Goal: Information Seeking & Learning: Learn about a topic

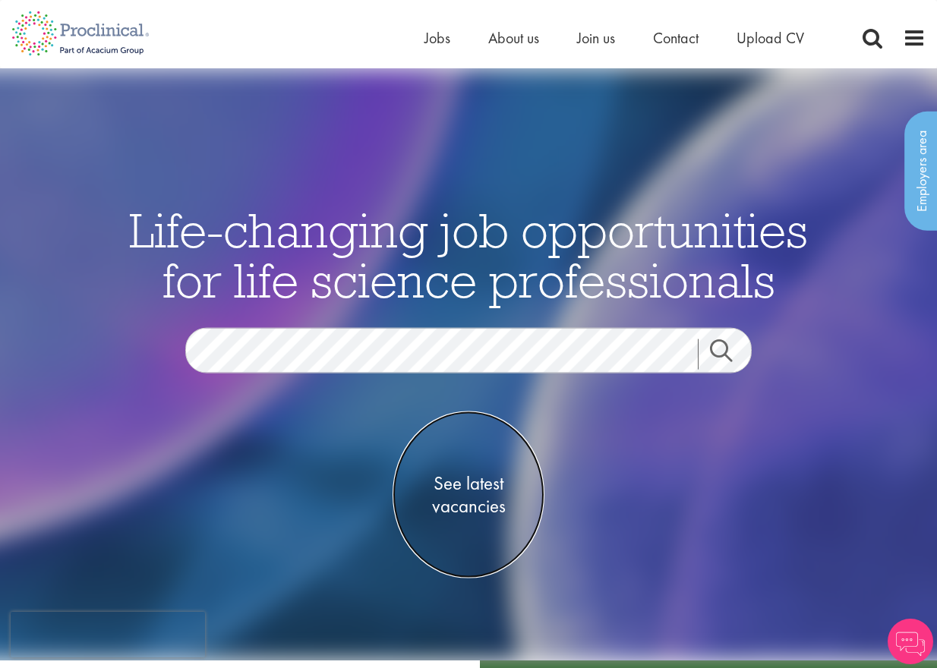
click at [470, 496] on span "See latest vacancies" at bounding box center [468, 495] width 152 height 46
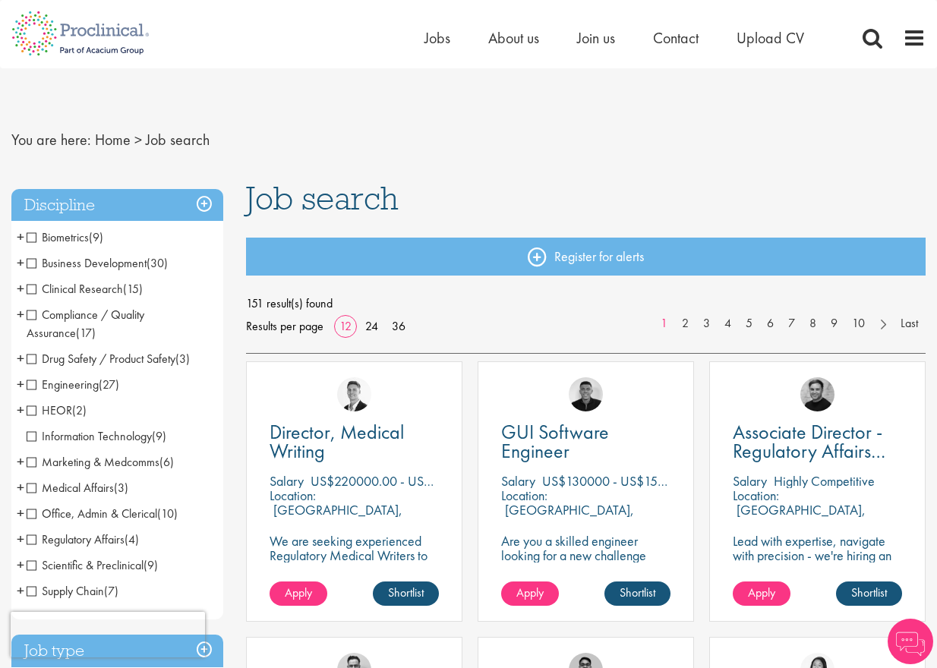
click at [29, 360] on span "Drug Safety / Product Safety" at bounding box center [101, 359] width 149 height 16
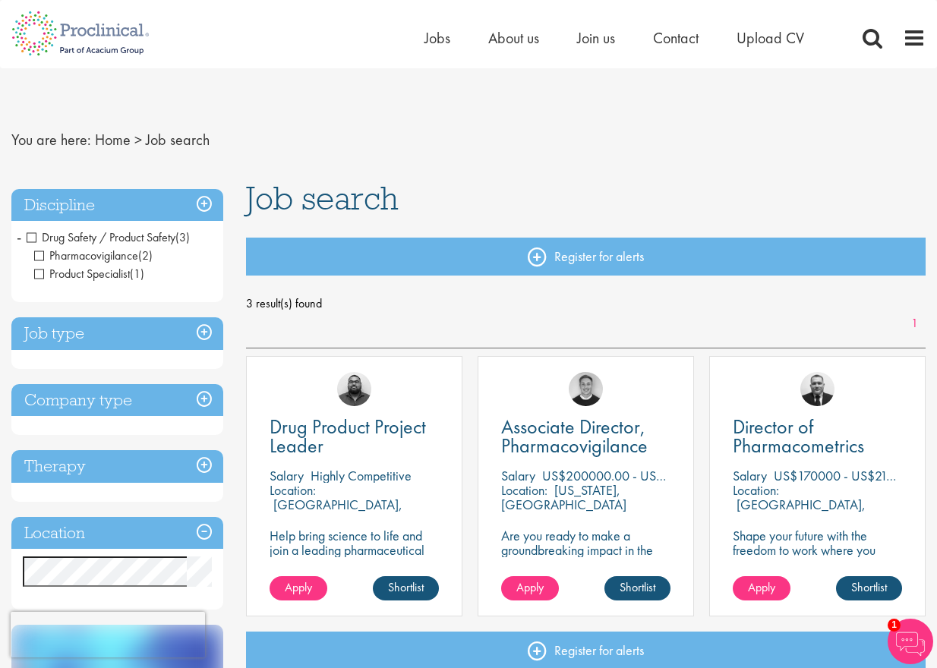
click at [31, 238] on span "Drug Safety / Product Safety" at bounding box center [101, 237] width 149 height 16
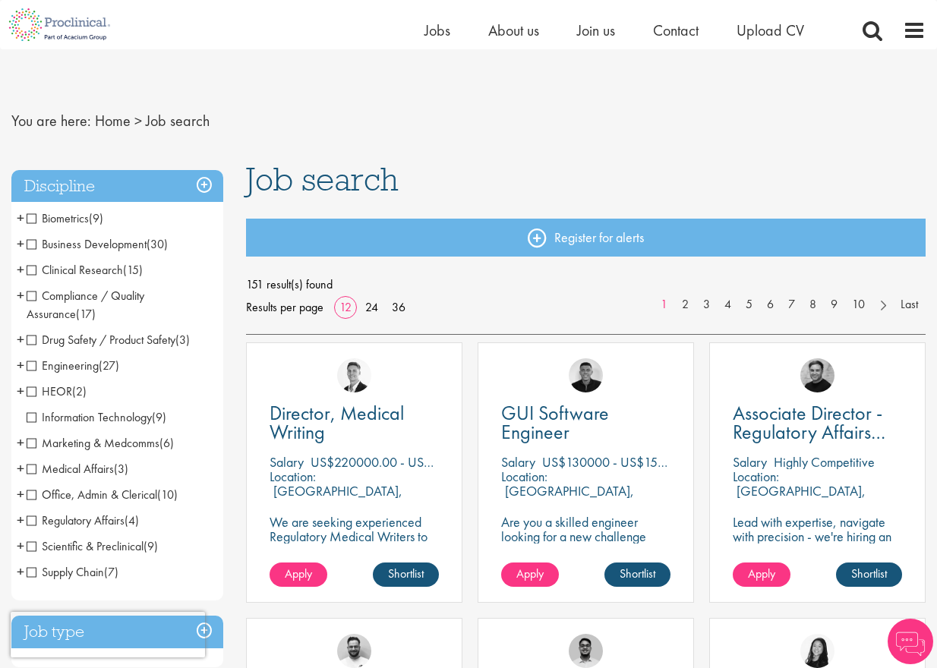
scroll to position [152, 0]
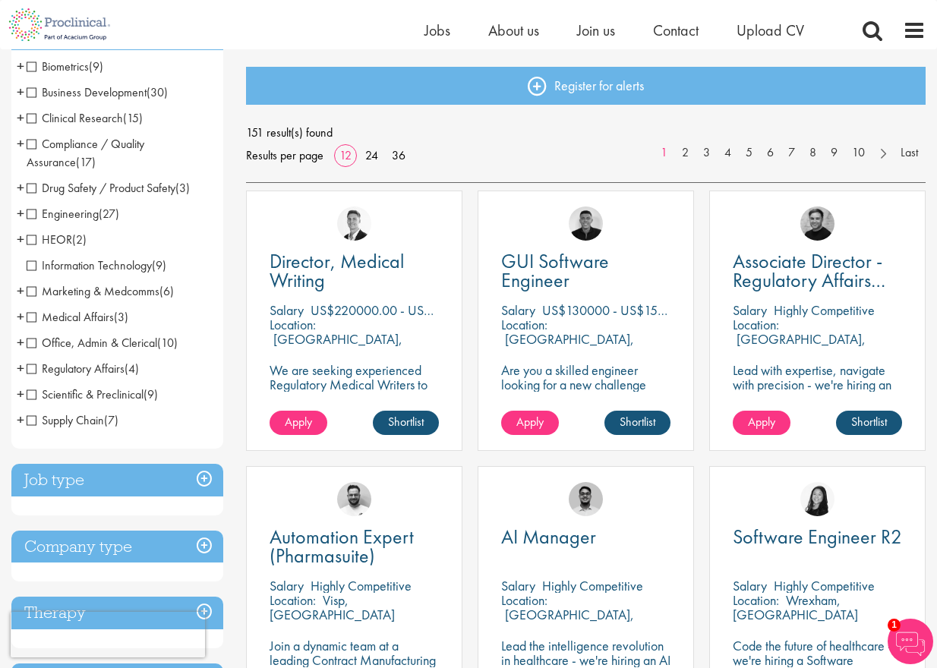
click at [30, 339] on span "Office, Admin & Clerical" at bounding box center [92, 343] width 131 height 16
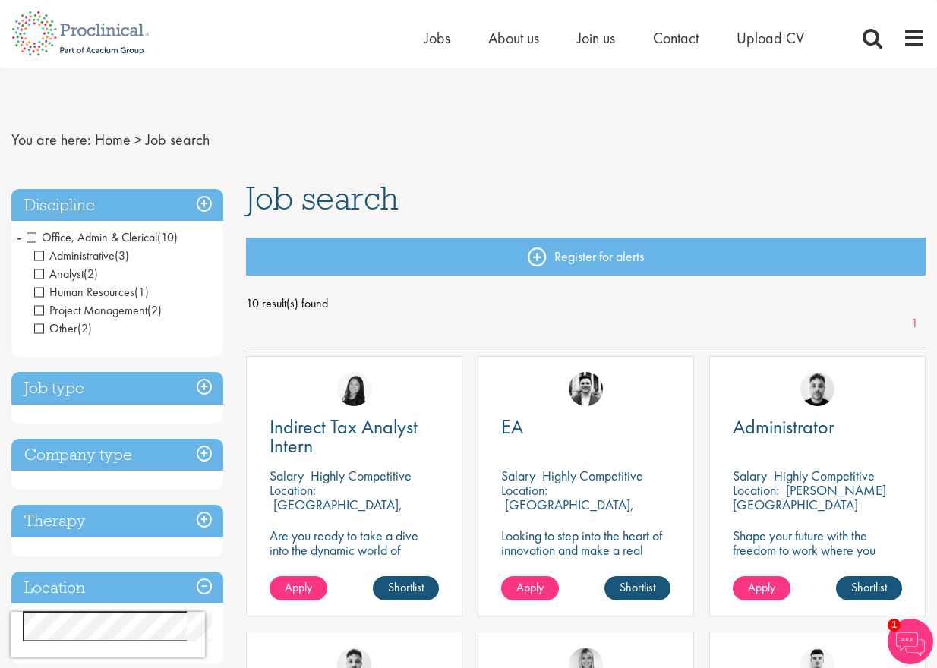
click at [33, 236] on span "Office, Admin & Clerical" at bounding box center [92, 237] width 131 height 16
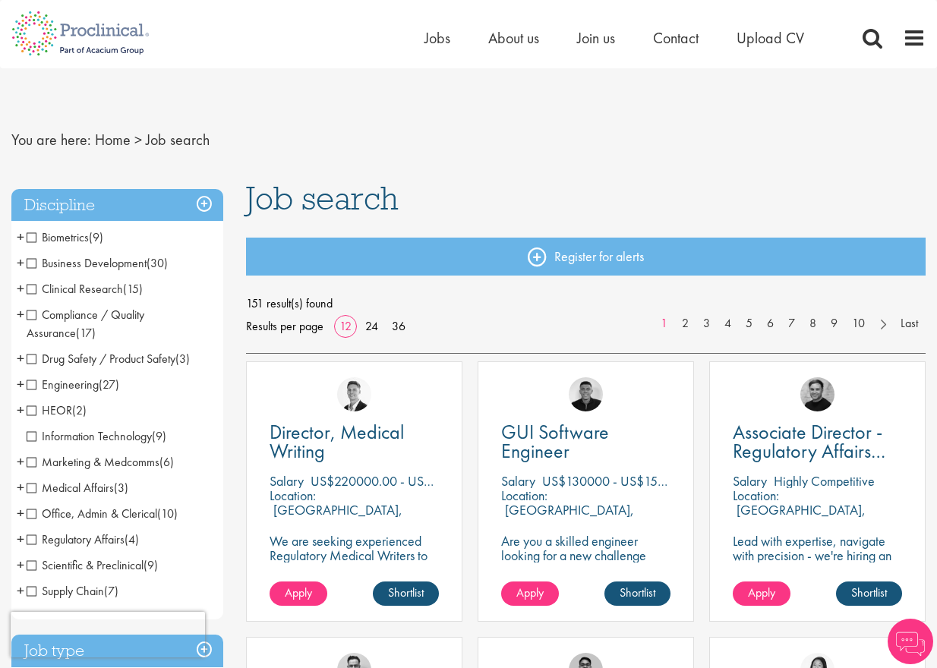
click at [20, 289] on span "+" at bounding box center [21, 288] width 8 height 23
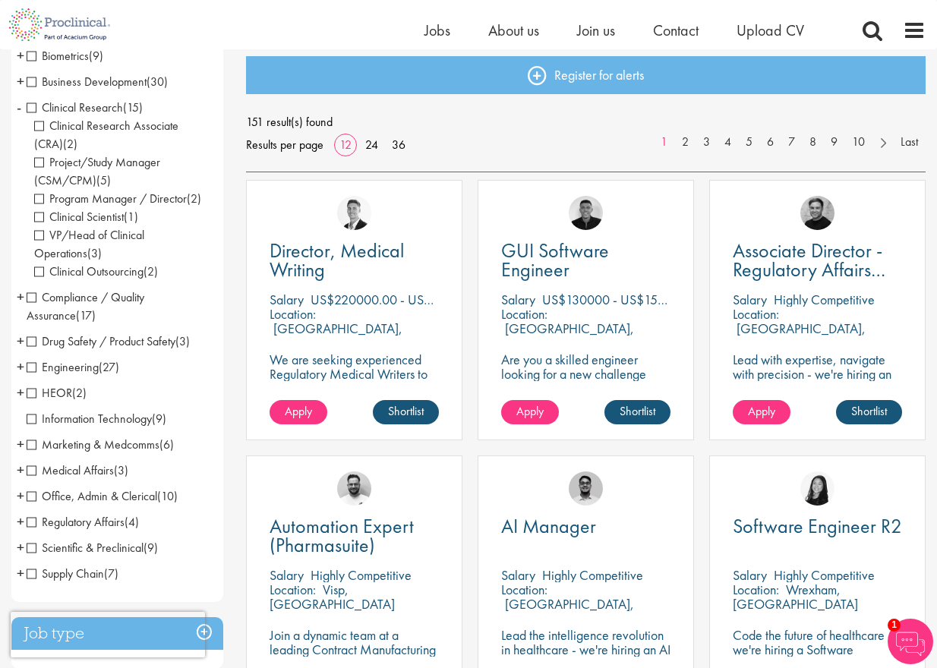
scroll to position [228, 0]
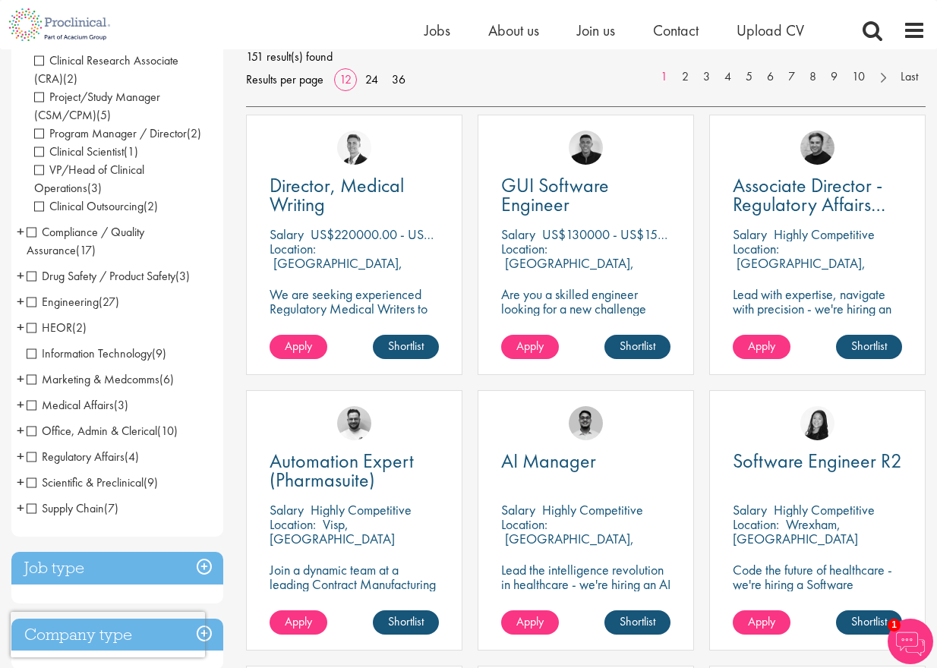
click at [39, 206] on span "Clinical Outsourcing" at bounding box center [88, 206] width 109 height 16
